Goal: Task Accomplishment & Management: Manage account settings

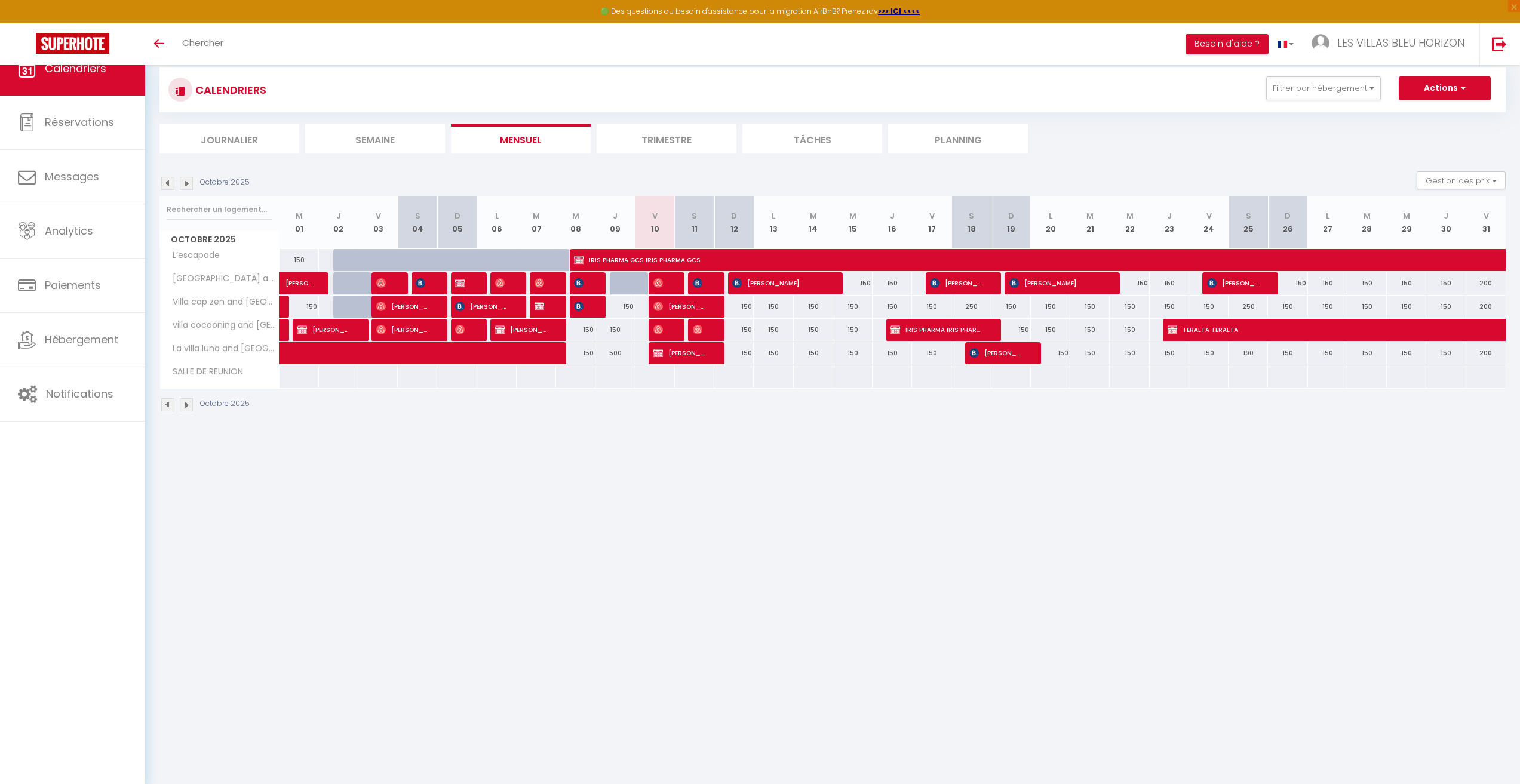
scroll to position [60, 0]
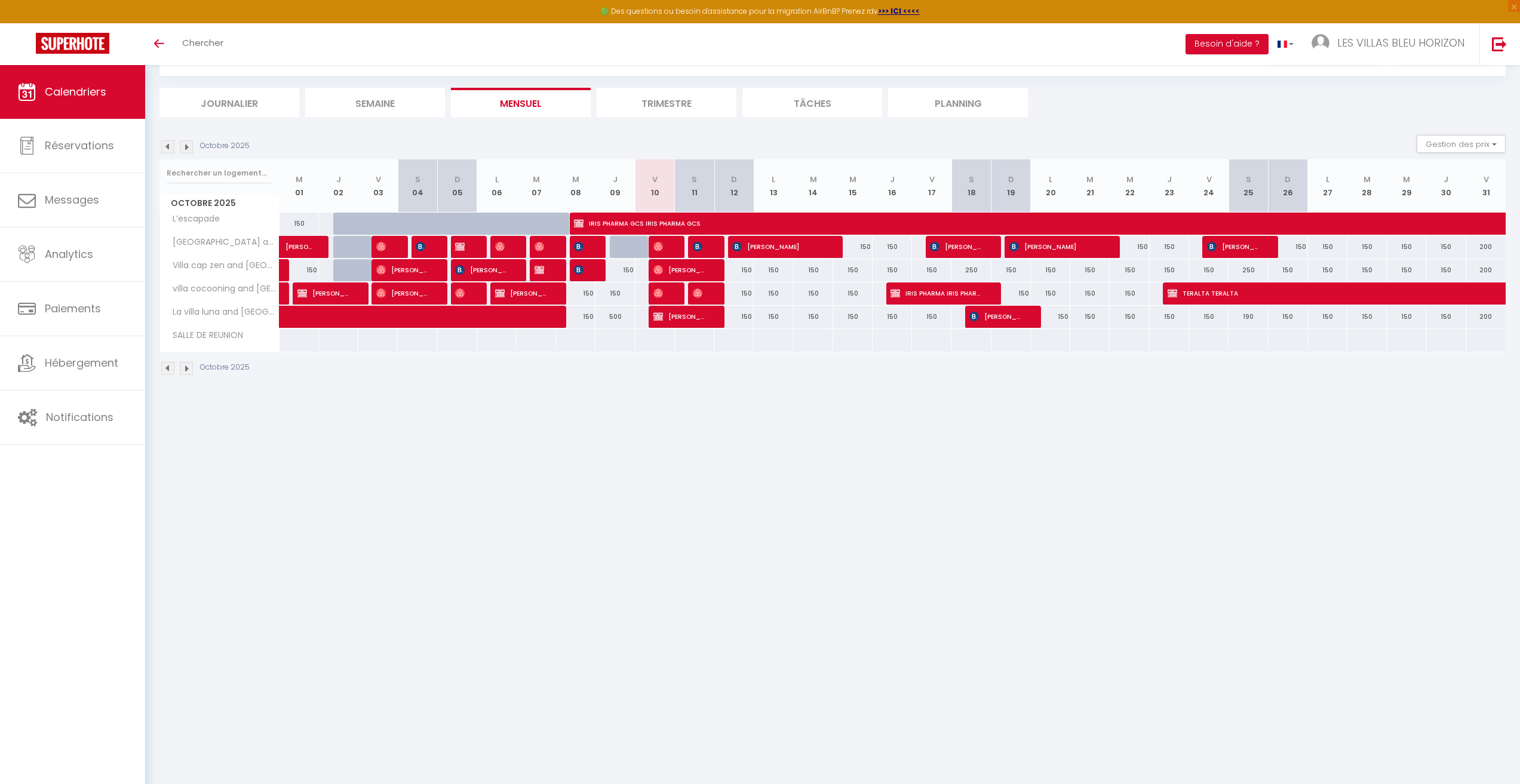
click at [783, 522] on body "🟢 Des questions ou besoin d'assistance pour la migration AirBnB? Prenez rdv >>>…" at bounding box center [760, 397] width 1520 height 784
click at [700, 313] on span "[PERSON_NAME]" at bounding box center [679, 316] width 52 height 23
select select "OK"
select select "KO"
select select "0"
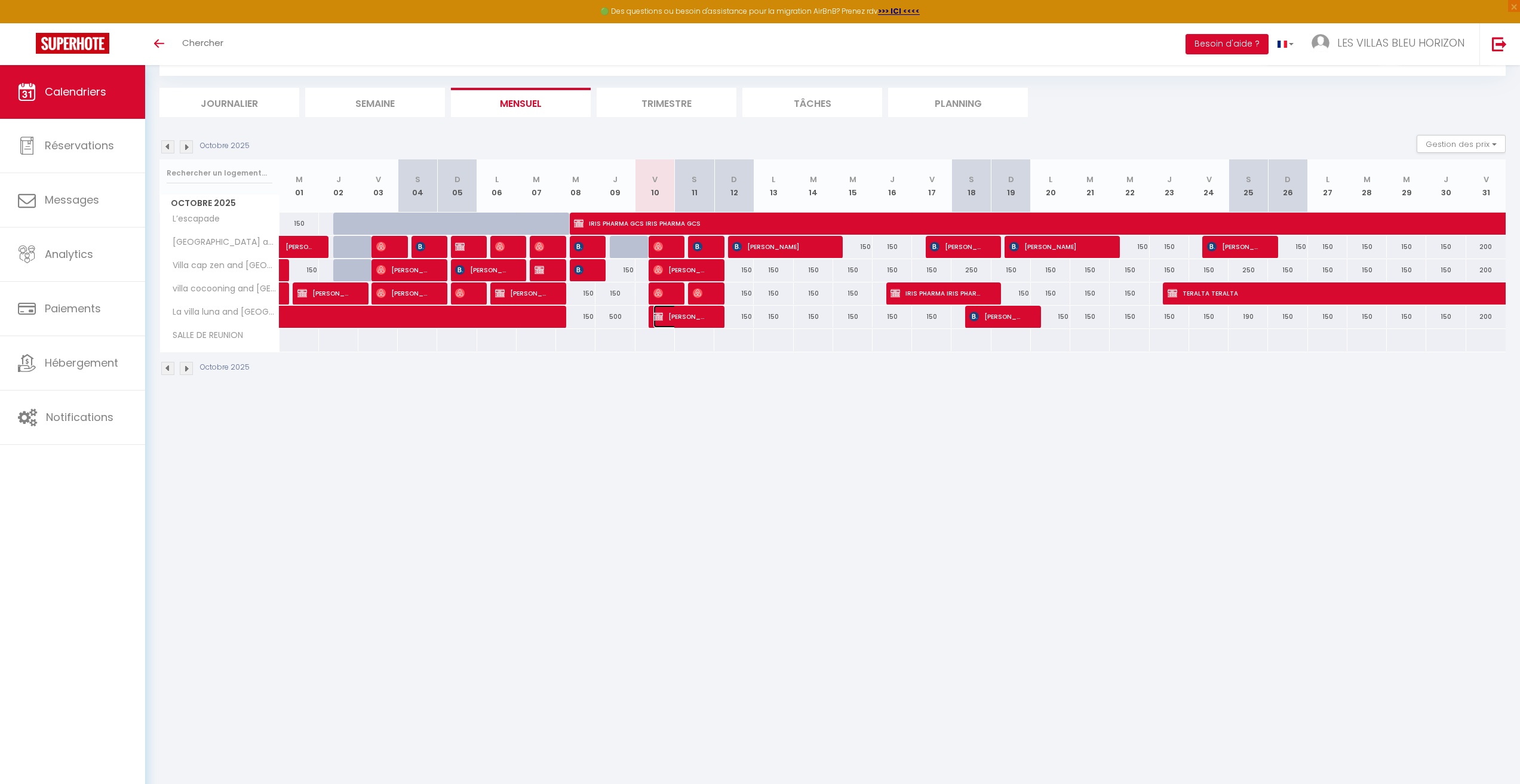
select select "0"
select select "1"
select select
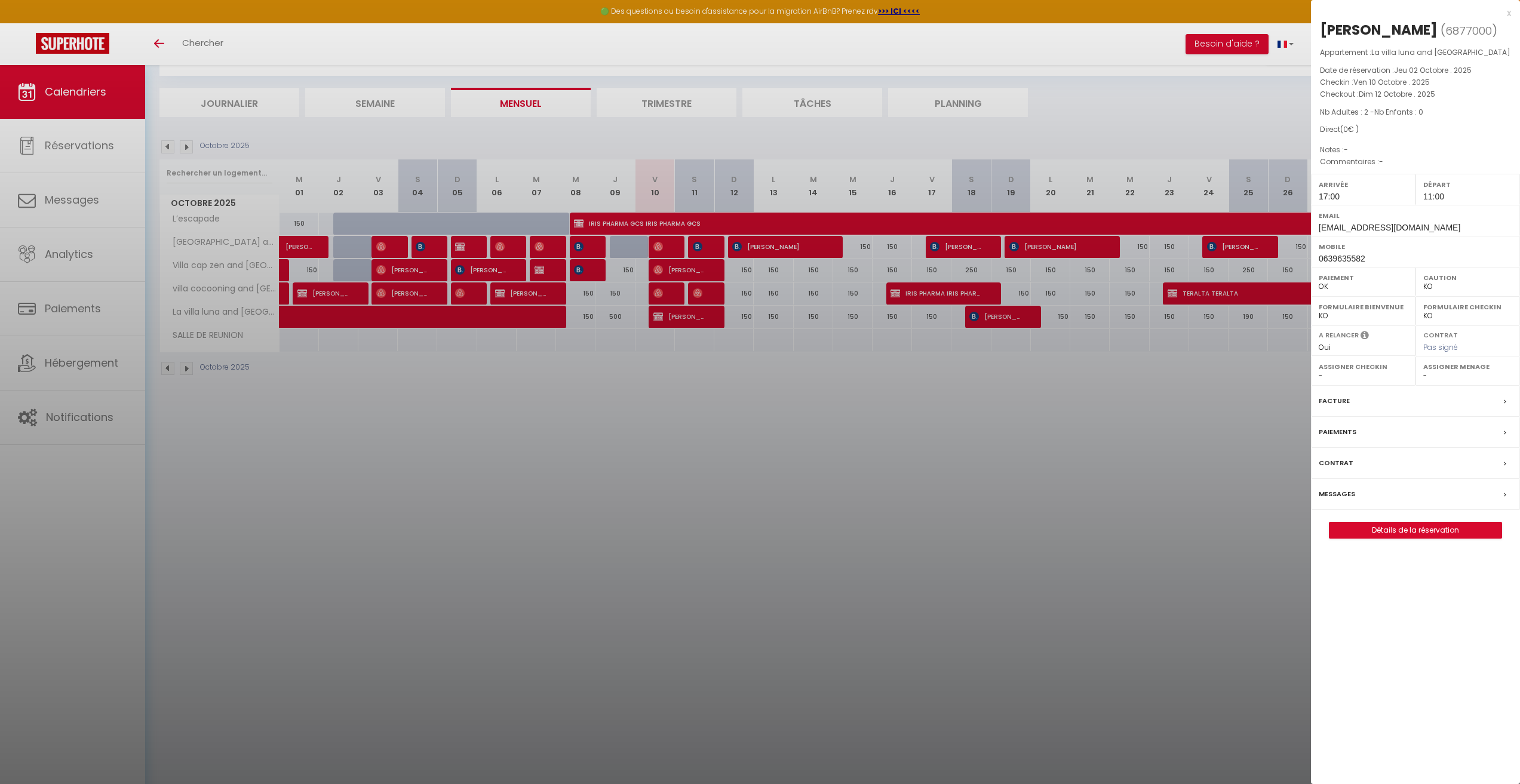
click at [782, 382] on div at bounding box center [760, 392] width 1520 height 784
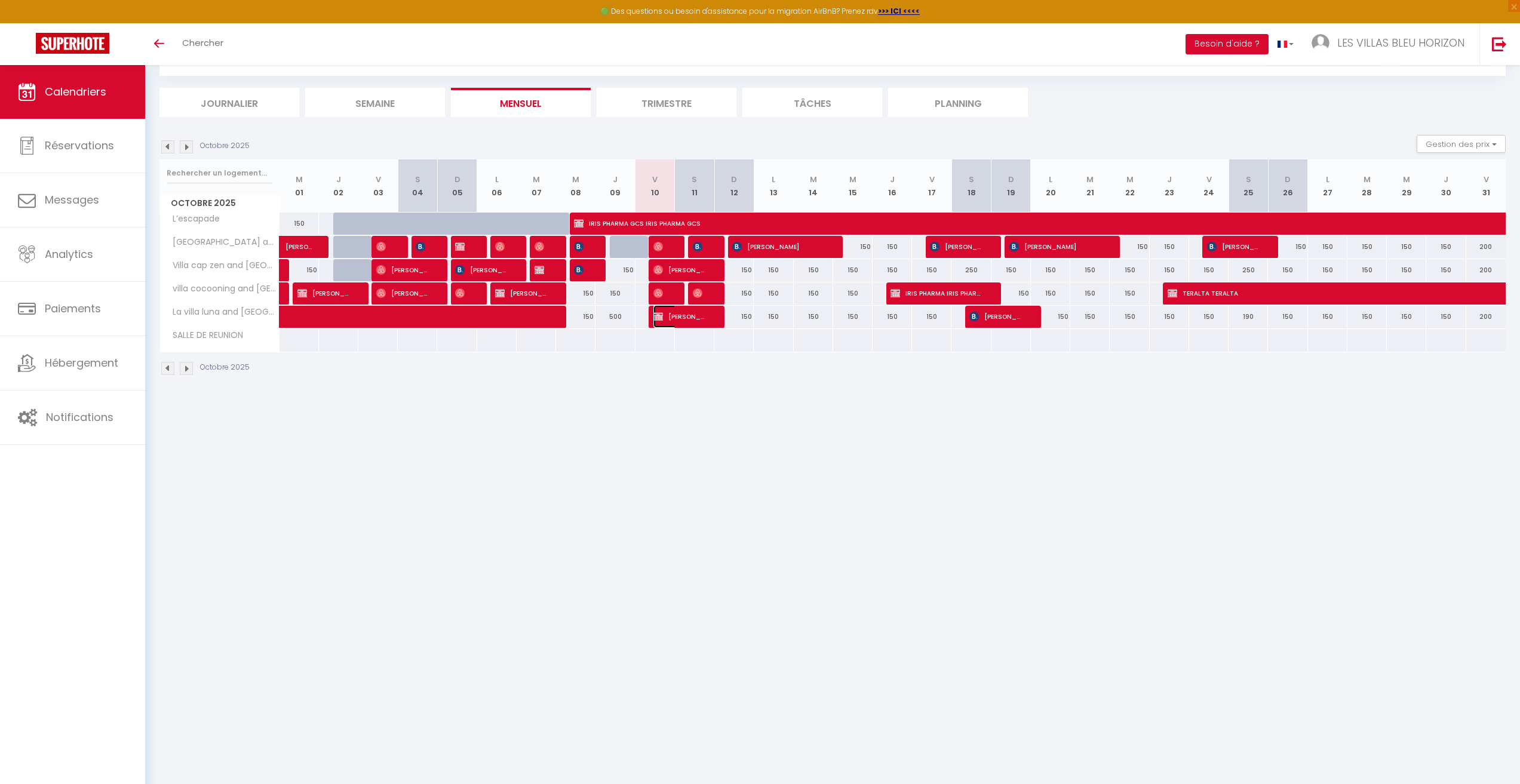
click at [684, 317] on span "[PERSON_NAME]" at bounding box center [679, 316] width 52 height 23
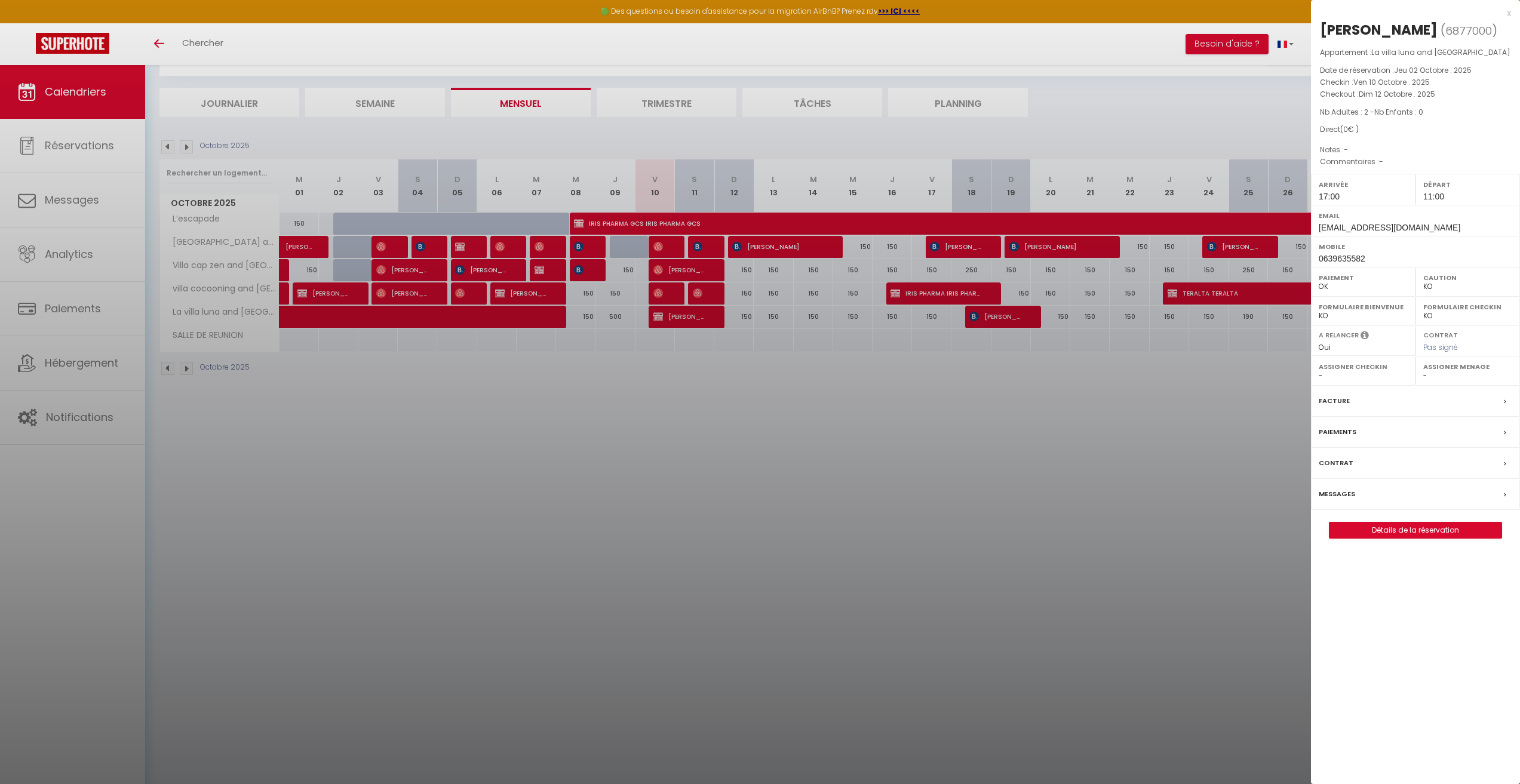
click at [1341, 428] on label "Paiements" at bounding box center [1337, 432] width 37 height 13
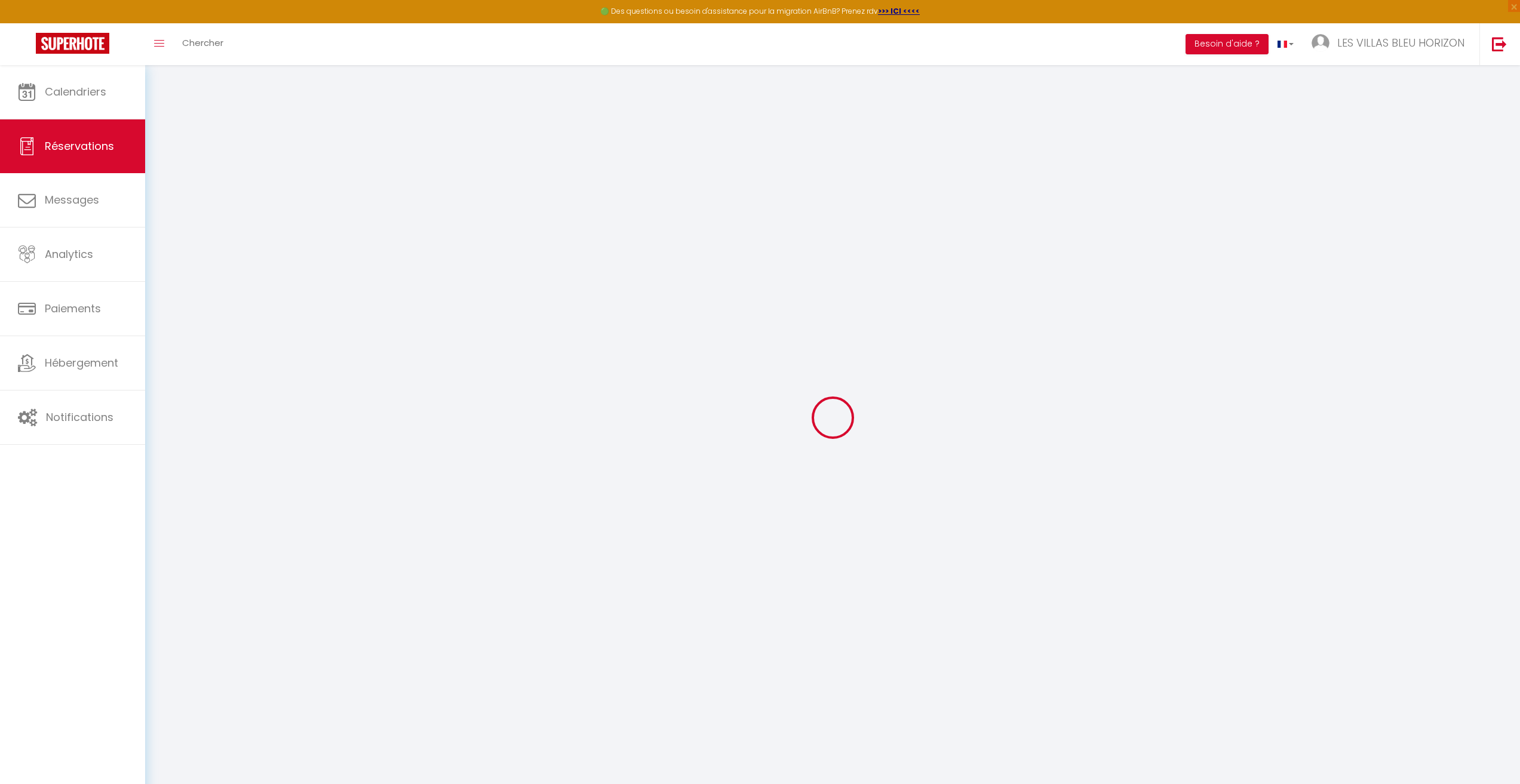
select select
checkbox input "false"
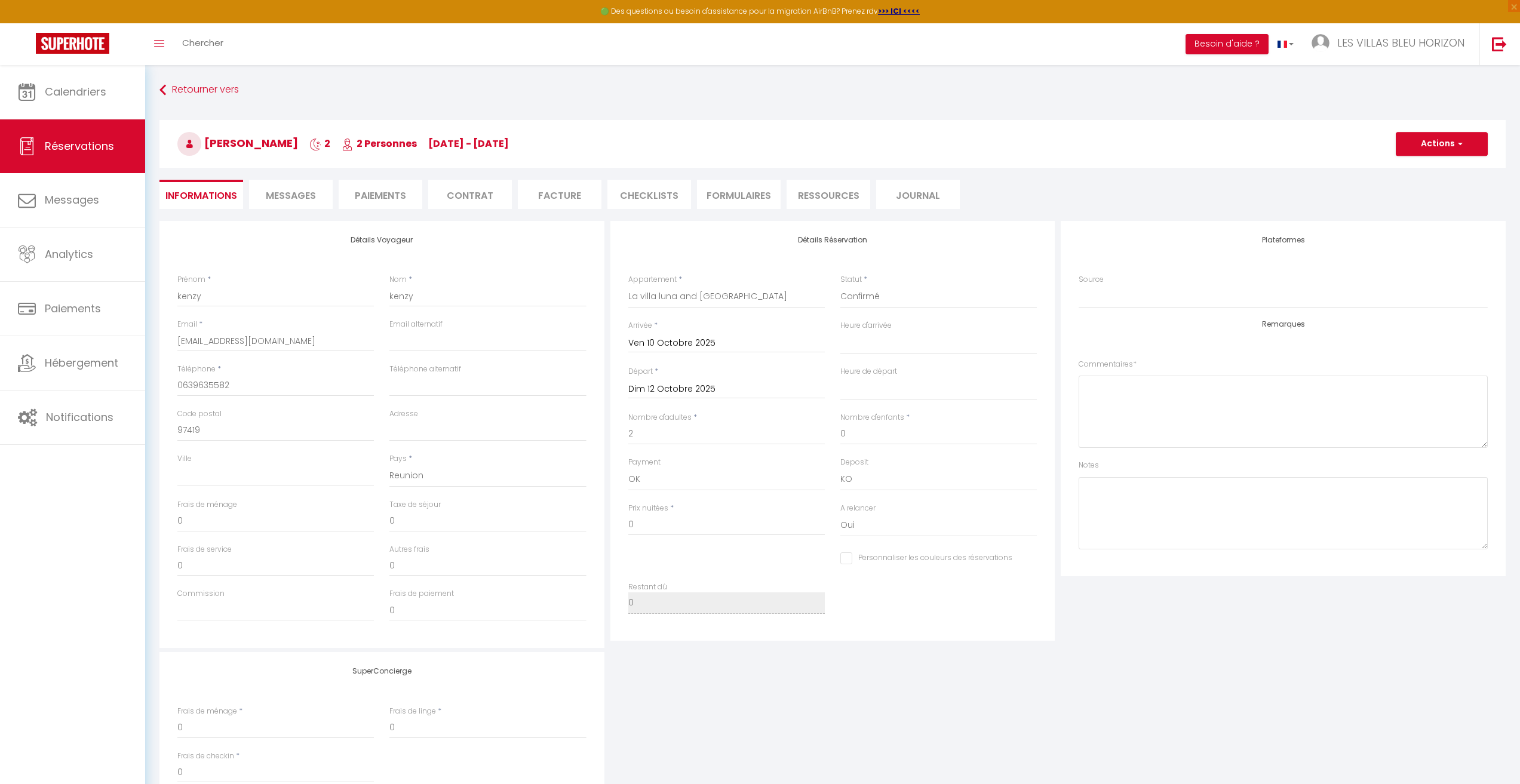
select select
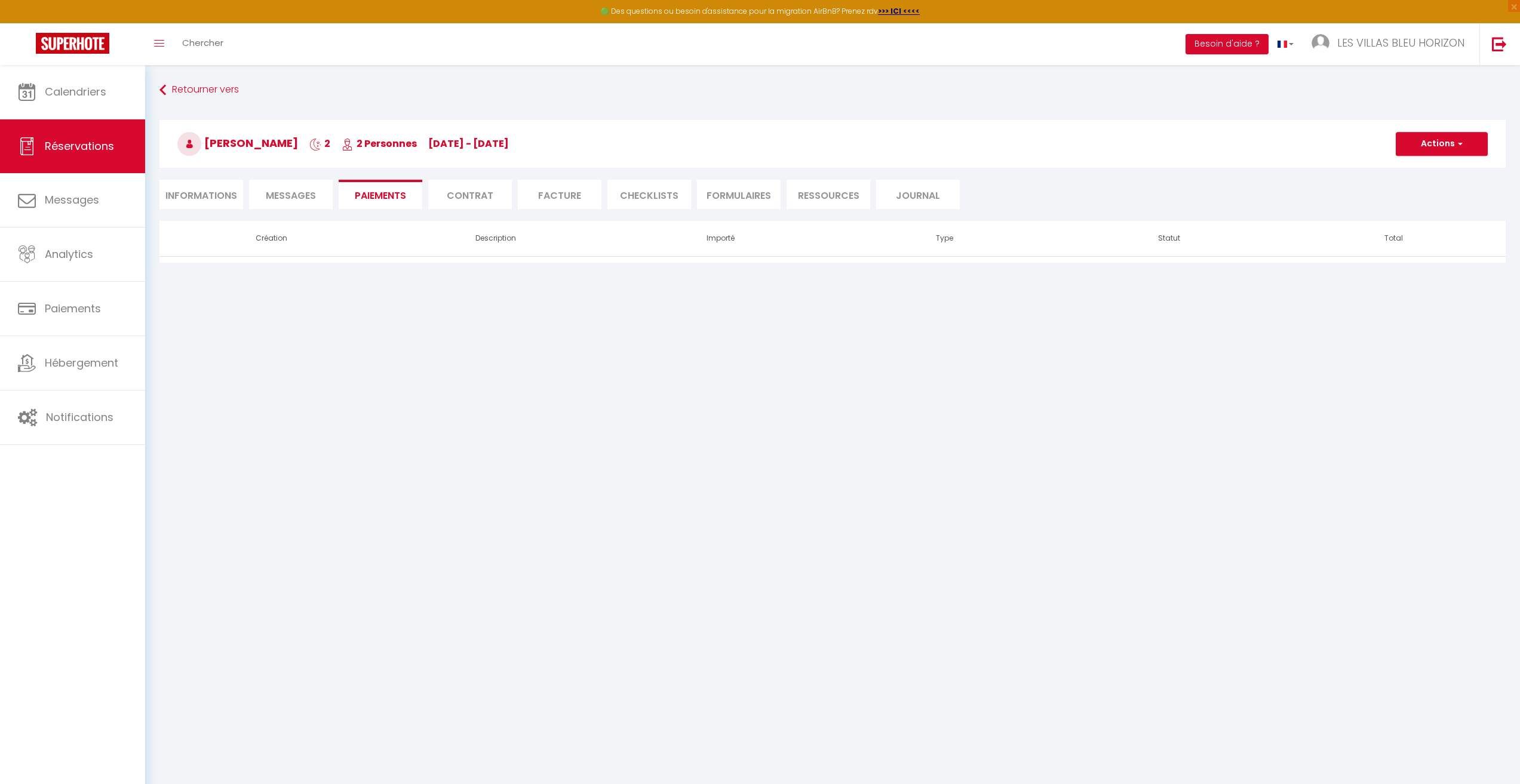
select select "17:00"
select select "11:00"
click at [215, 197] on li "Informations" at bounding box center [201, 194] width 83 height 29
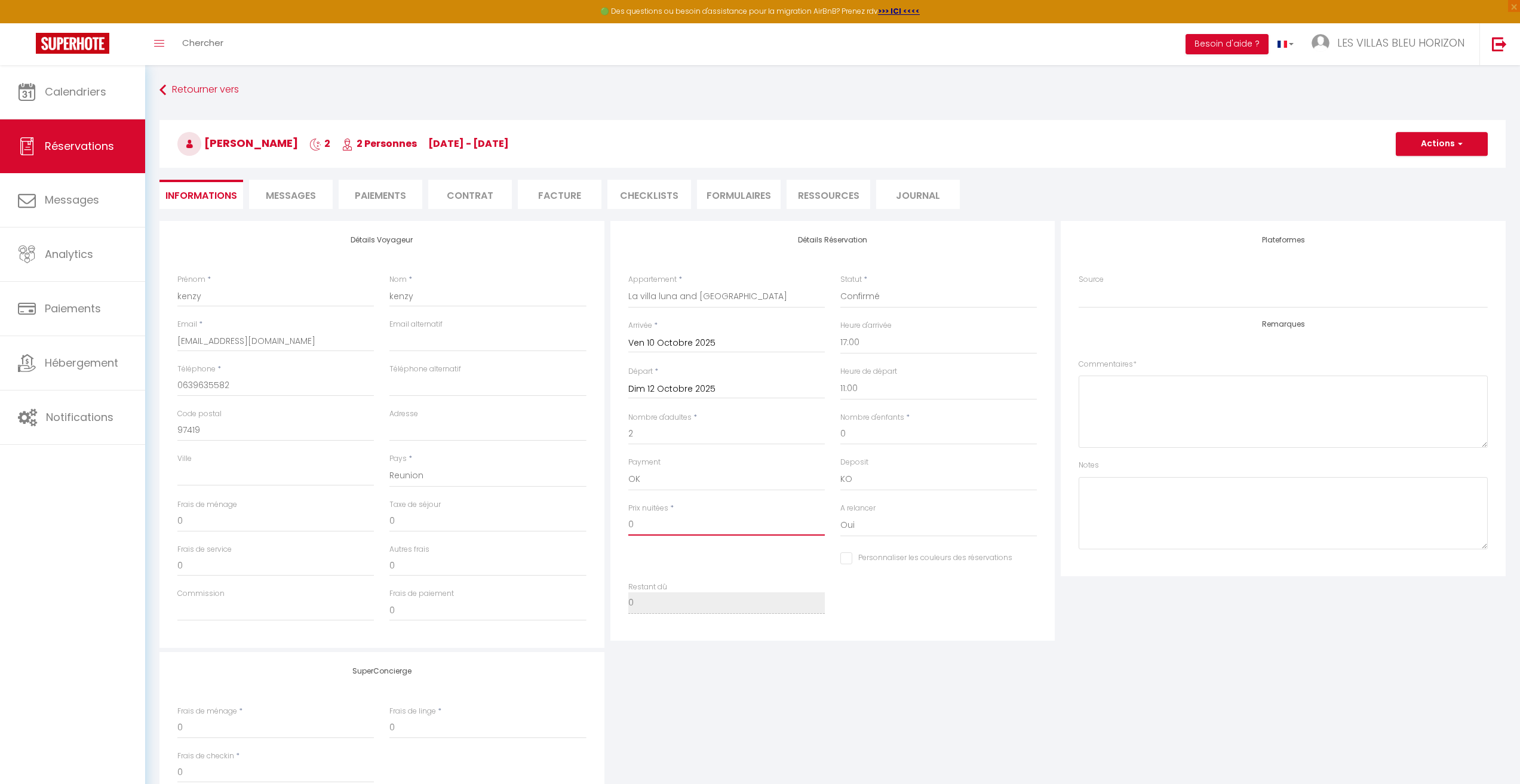
click at [742, 519] on input "0" at bounding box center [726, 524] width 196 height 21
type input "2"
checkbox input "false"
type input "20"
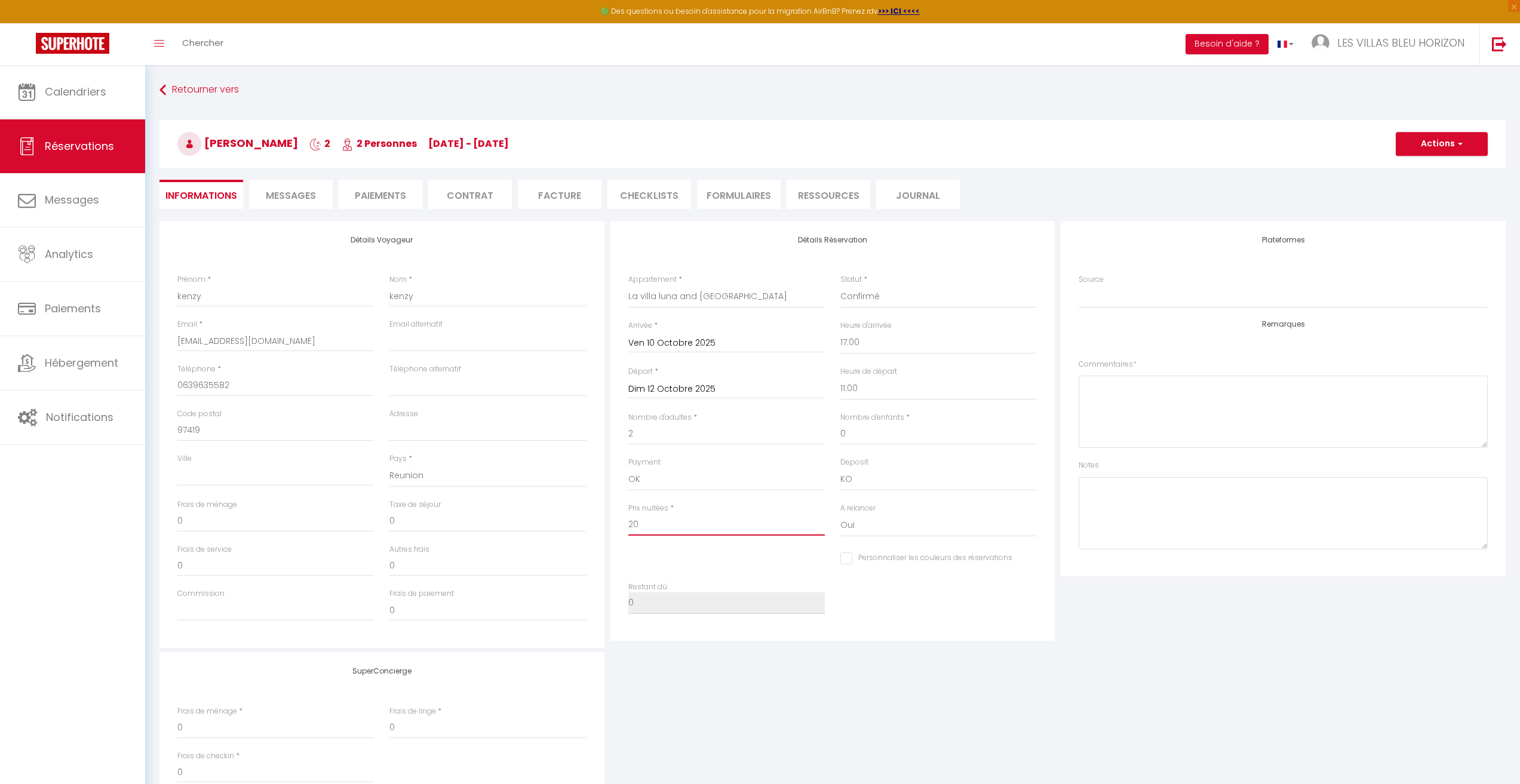
checkbox input "false"
type input "200"
checkbox input "false"
type input "200"
click at [1434, 140] on button "Actions" at bounding box center [1442, 144] width 92 height 24
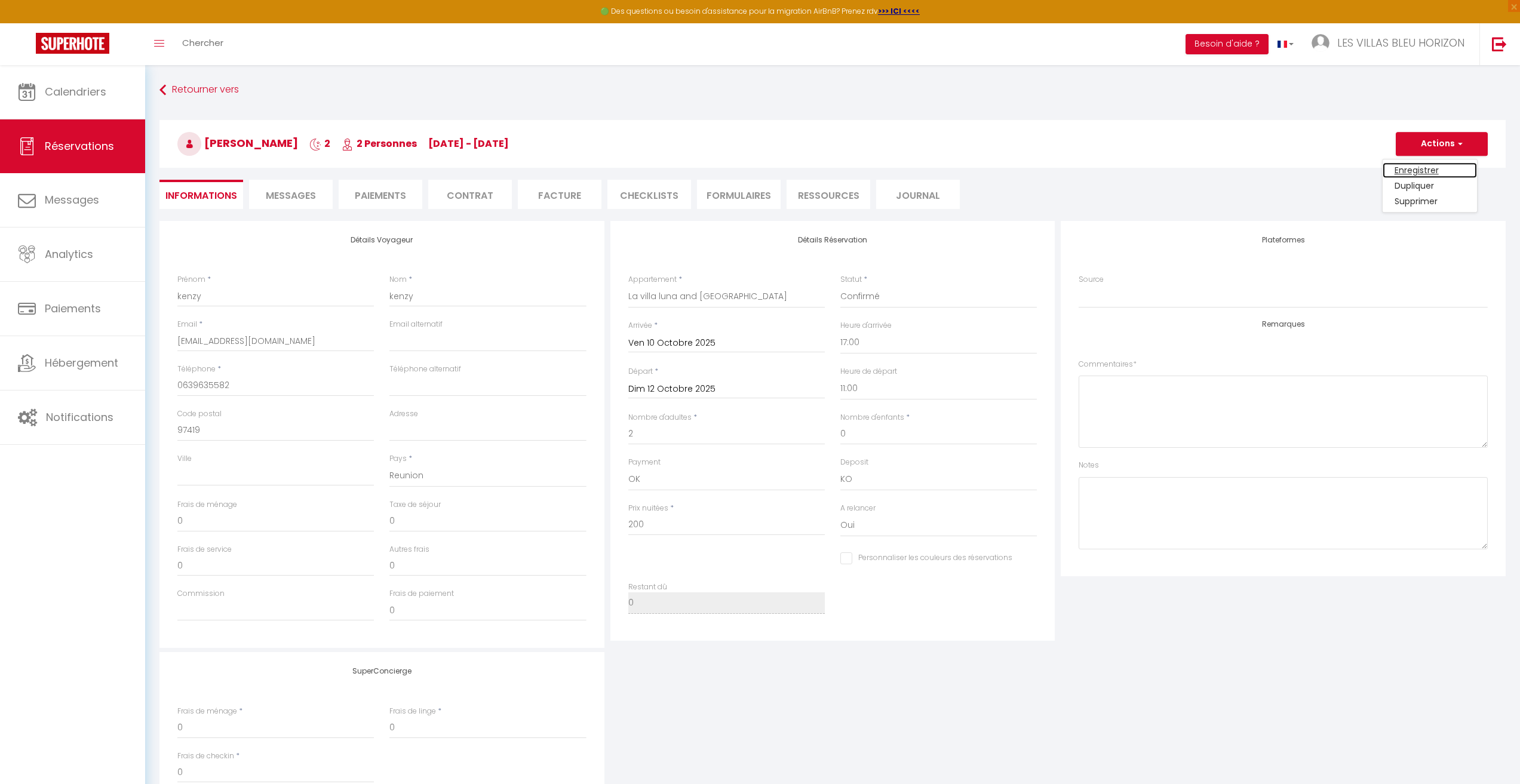
click at [1426, 168] on link "Enregistrer" at bounding box center [1430, 170] width 95 height 16
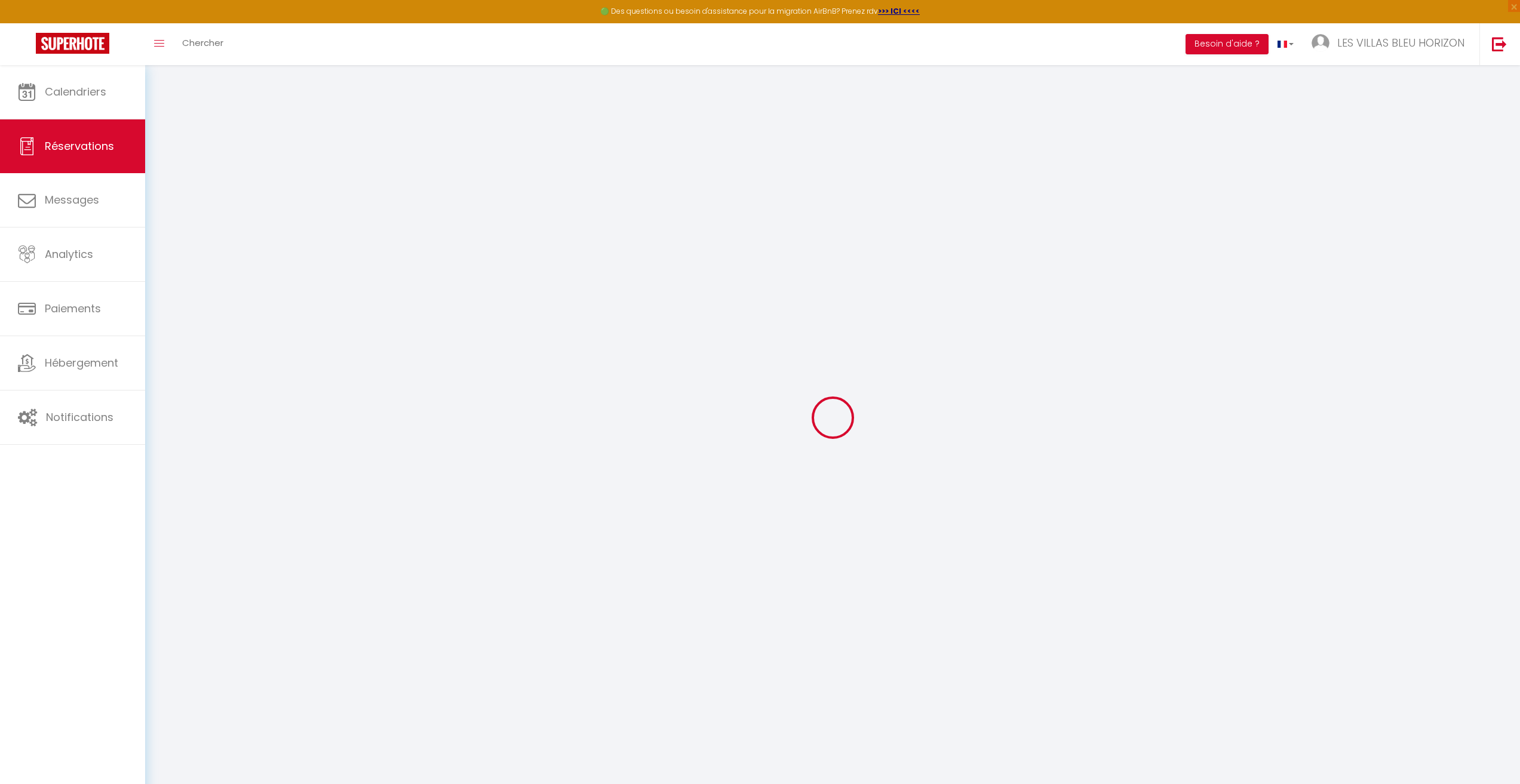
select select "not_cancelled"
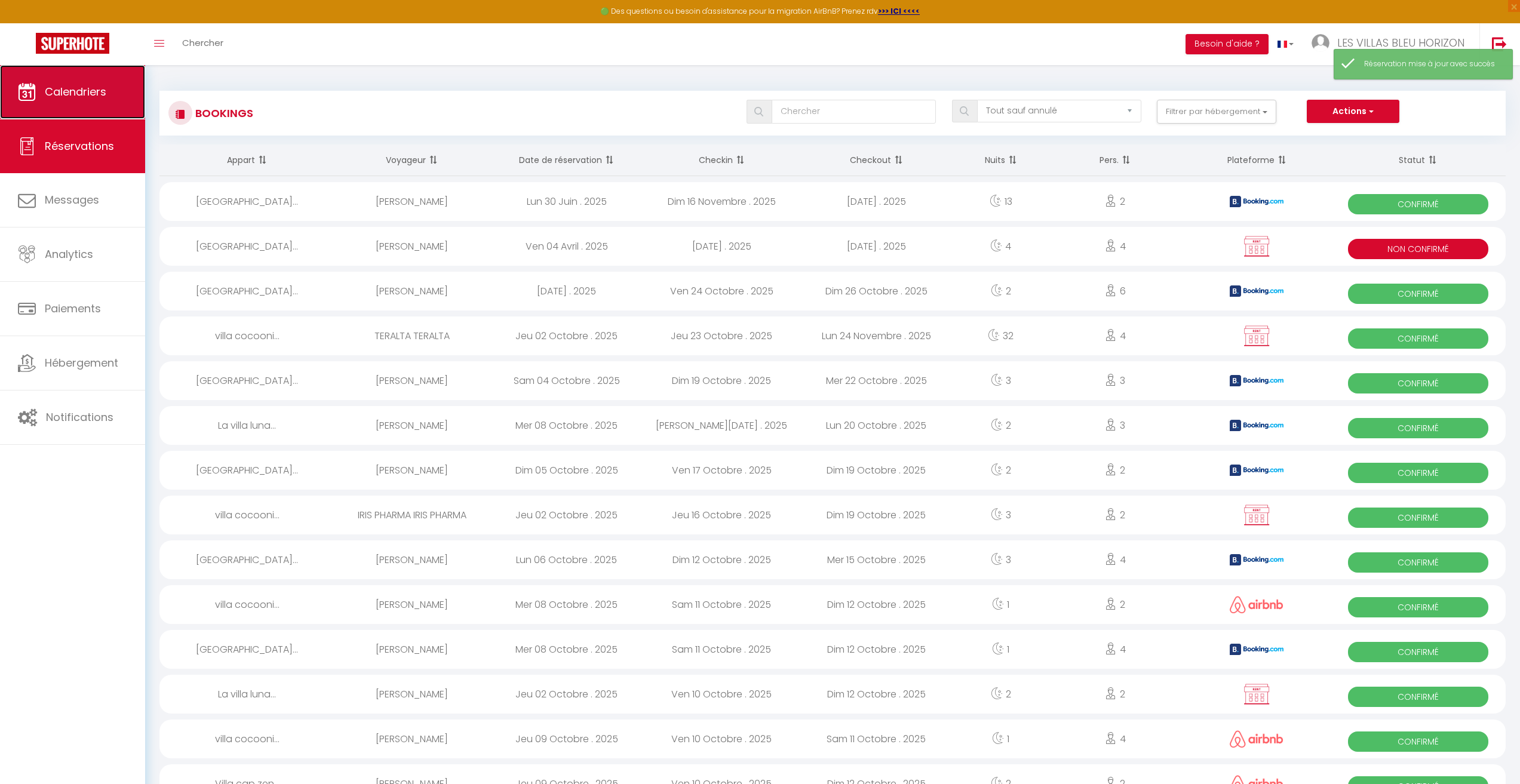
click at [46, 109] on link "Calendriers" at bounding box center [73, 92] width 145 height 54
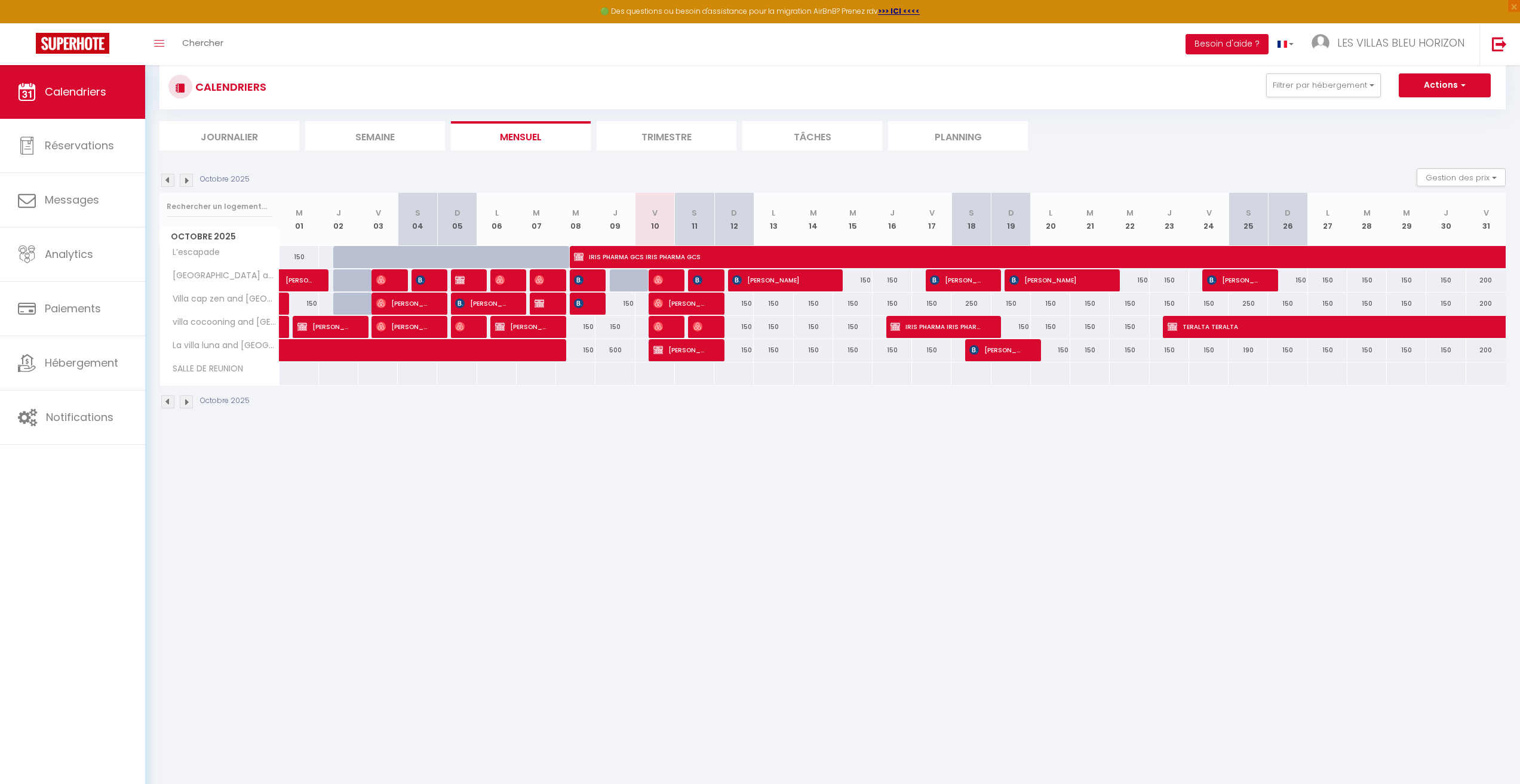
scroll to position [6, 0]
